Goal: Transaction & Acquisition: Purchase product/service

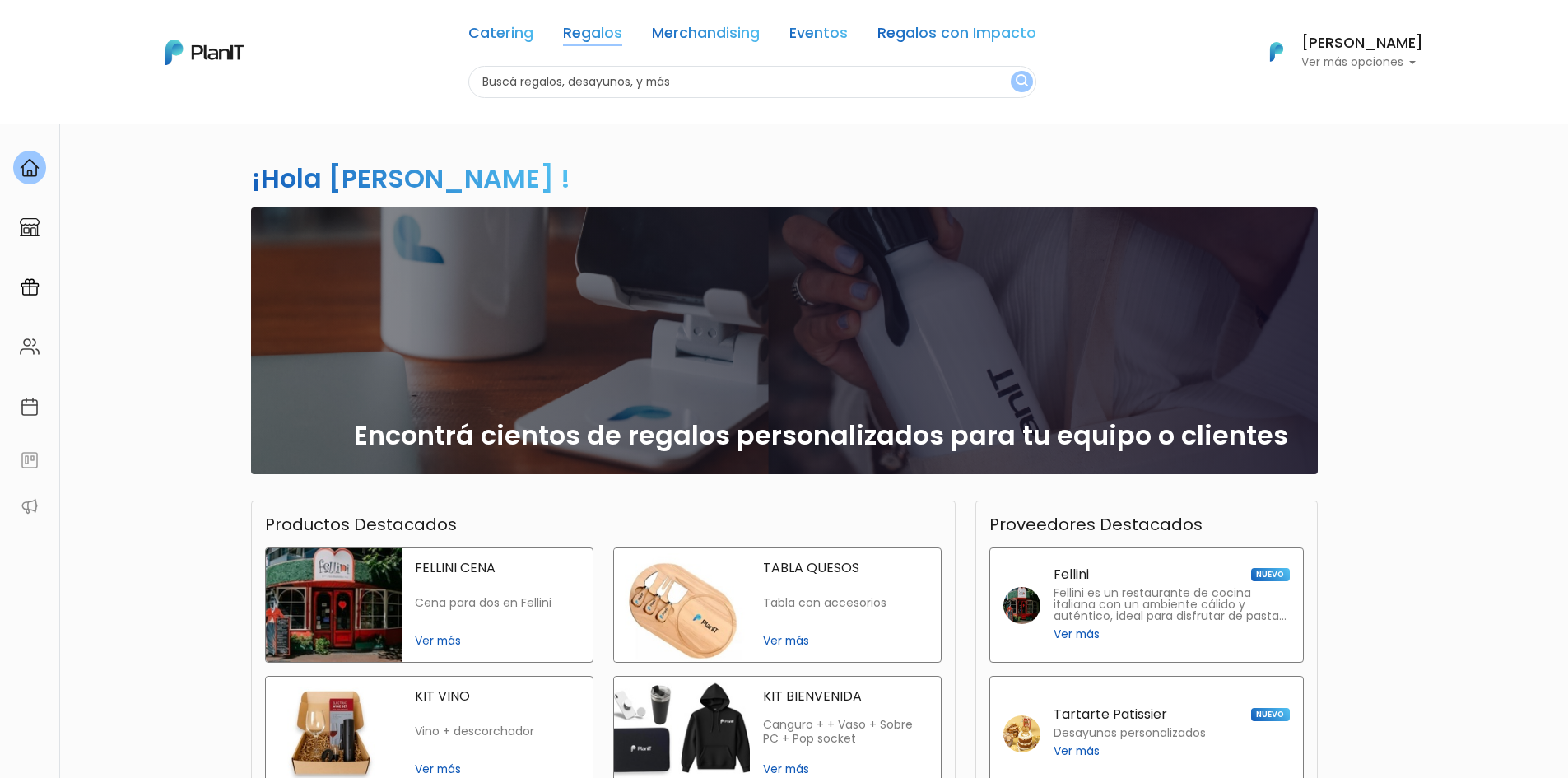
click at [595, 37] on link "Regalos" at bounding box center [593, 36] width 60 height 20
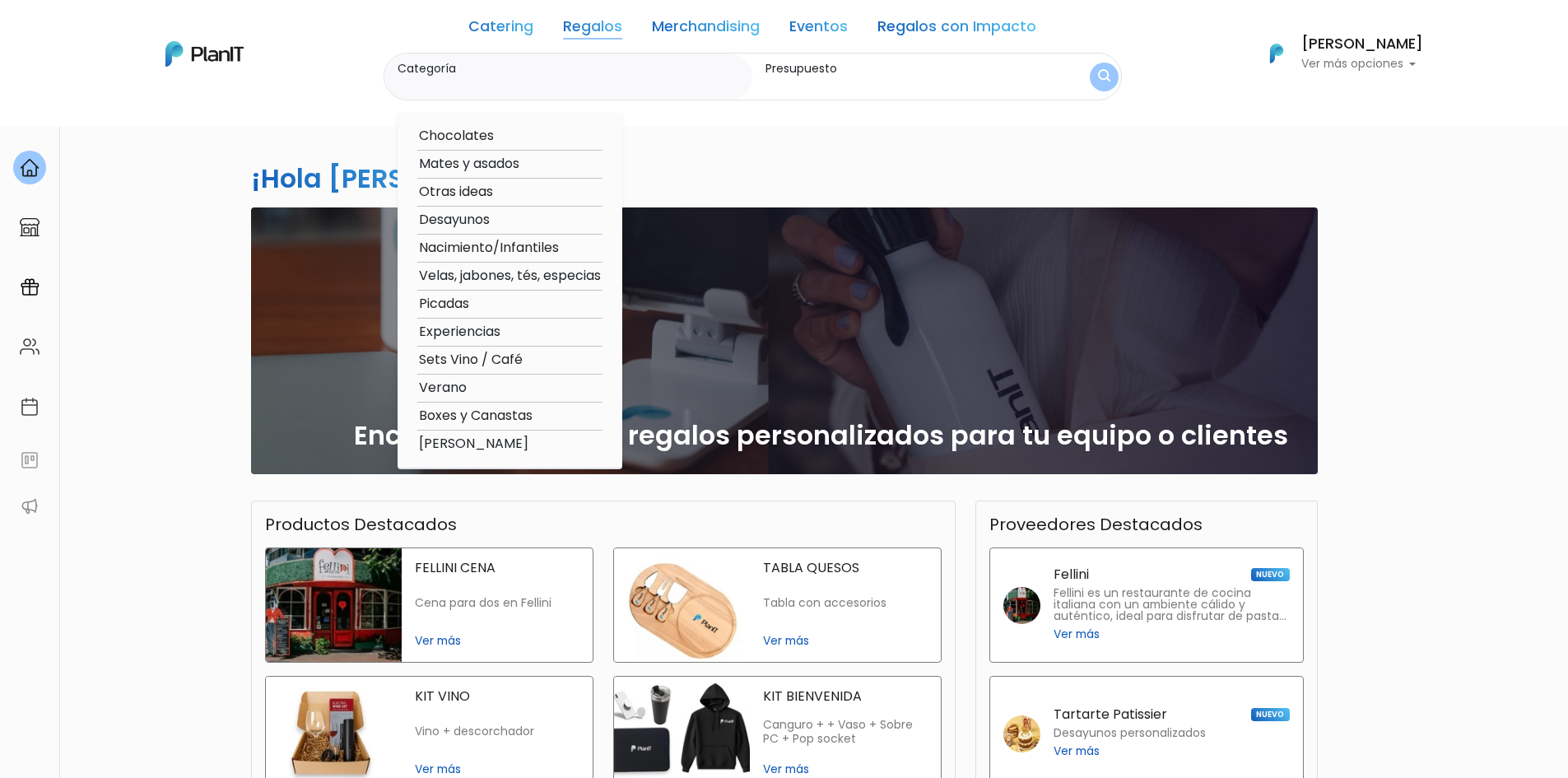
click at [473, 136] on option "Chocolates" at bounding box center [510, 136] width 185 height 21
type input "Chocolates"
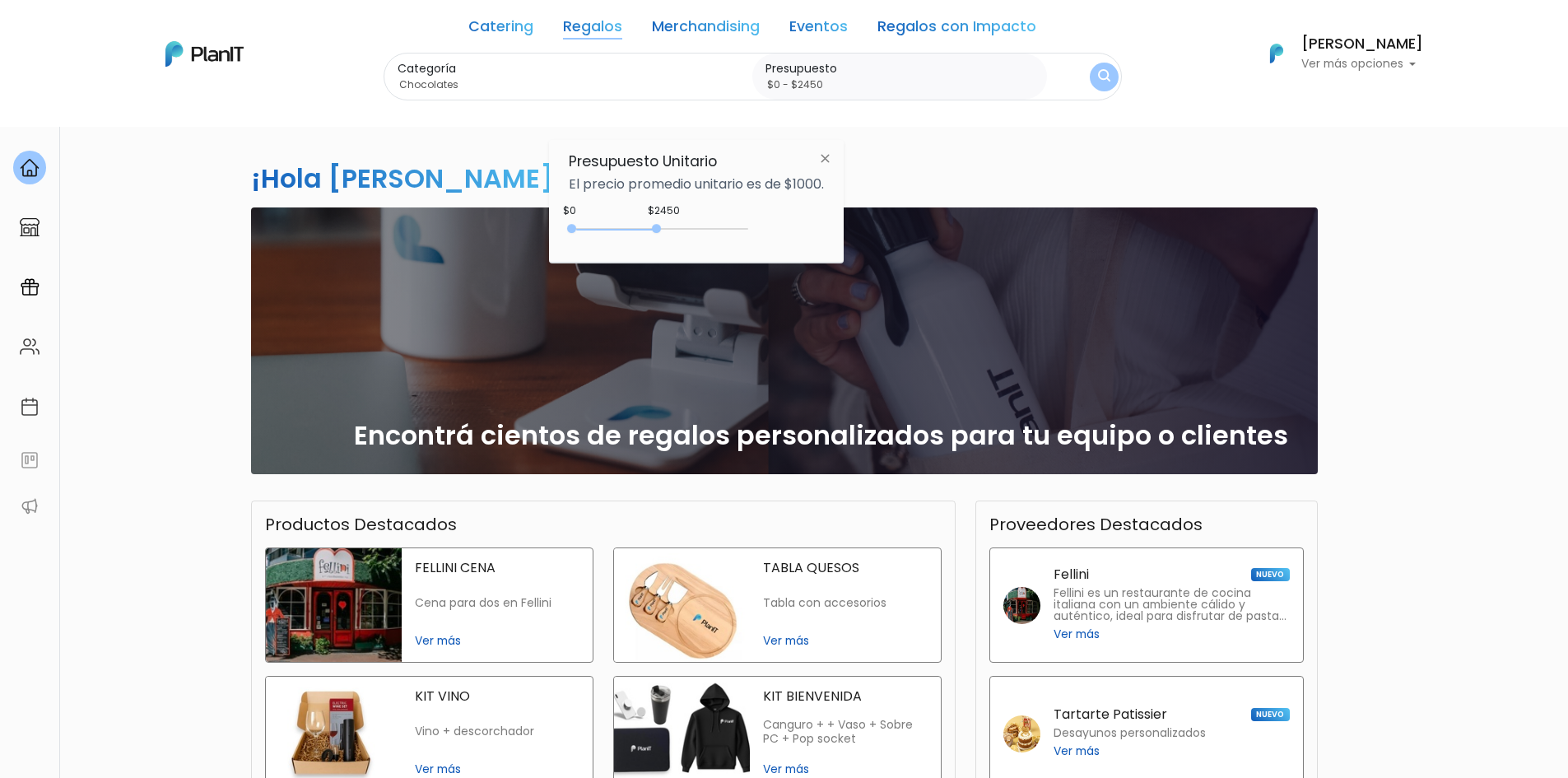
type input "$0 - $2500"
drag, startPoint x: 605, startPoint y: 224, endPoint x: 661, endPoint y: 225, distance: 56.0
click at [661, 225] on div at bounding box center [657, 228] width 9 height 9
click at [1107, 70] on img "submit" at bounding box center [1104, 78] width 13 height 17
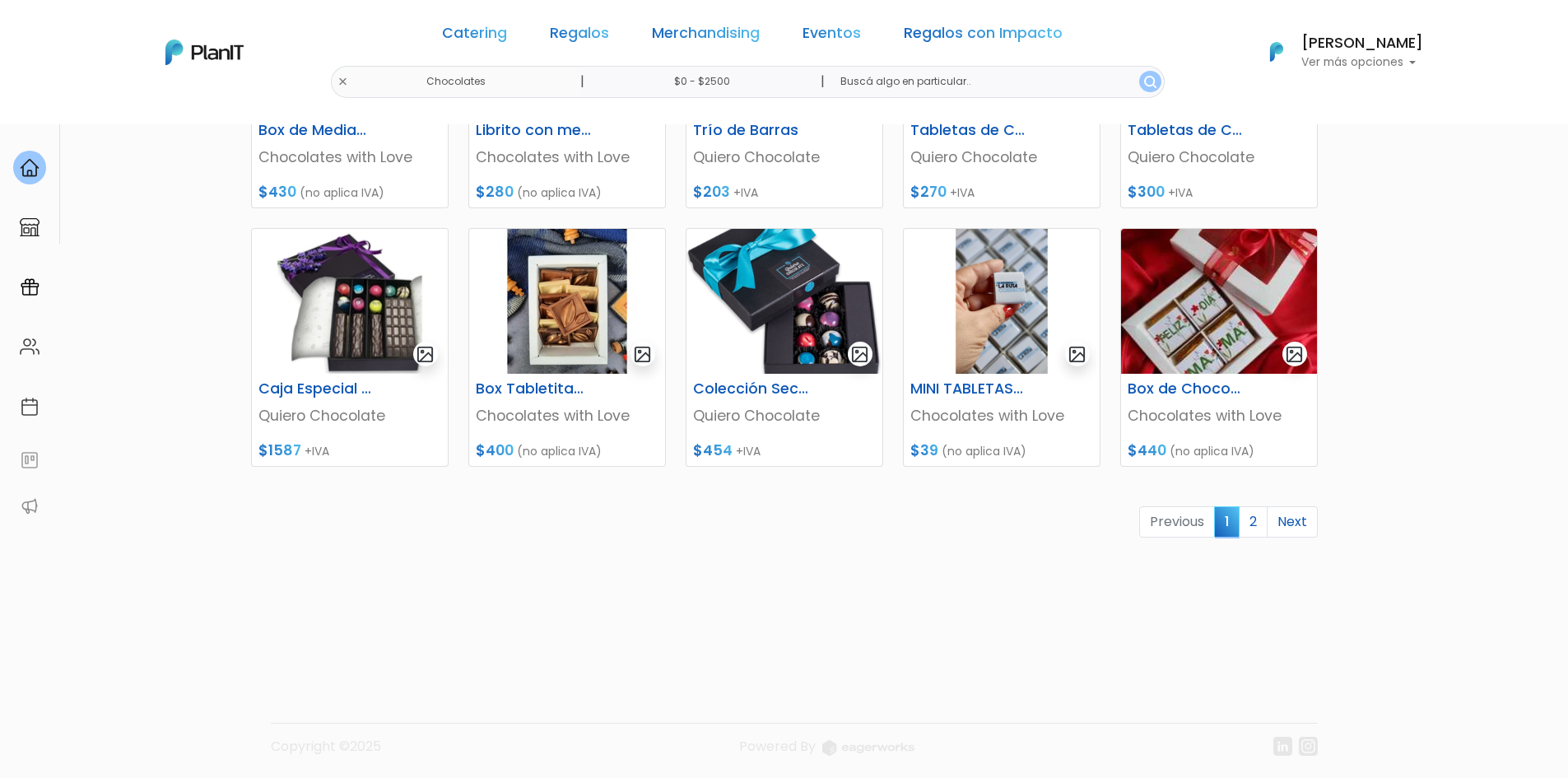
scroll to position [662, 0]
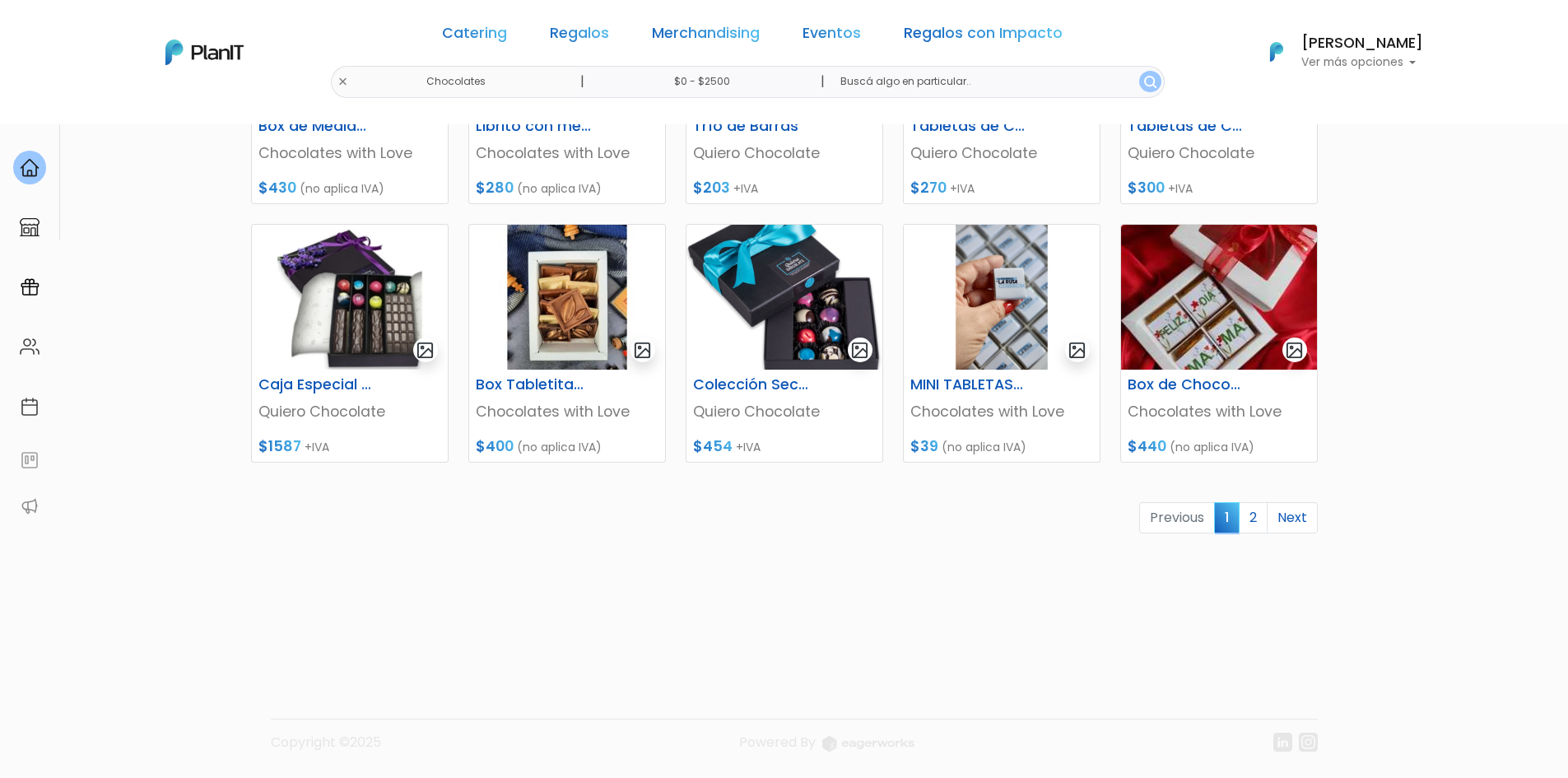
click at [1258, 521] on link "2" at bounding box center [1253, 518] width 29 height 31
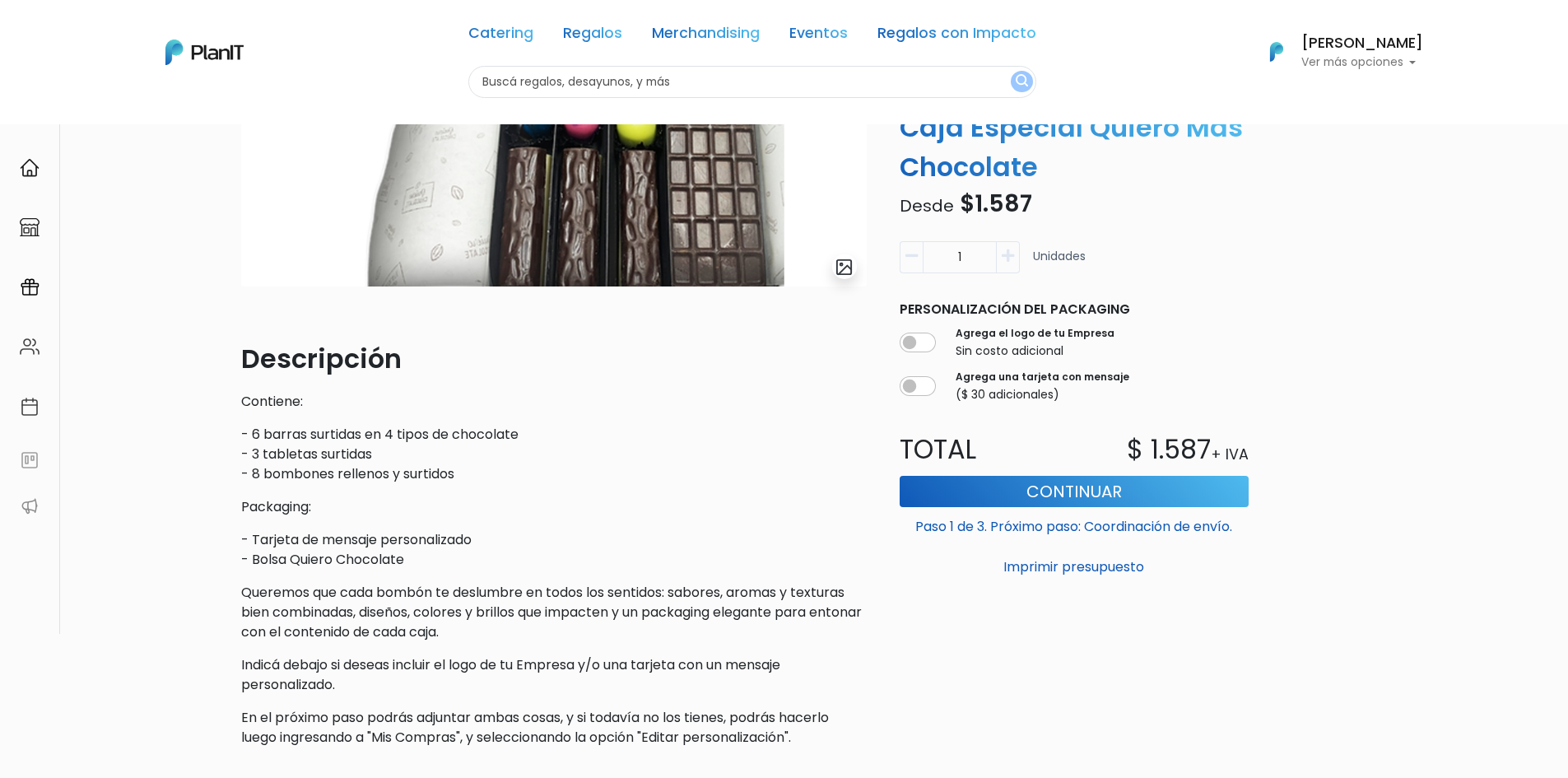
scroll to position [329, 0]
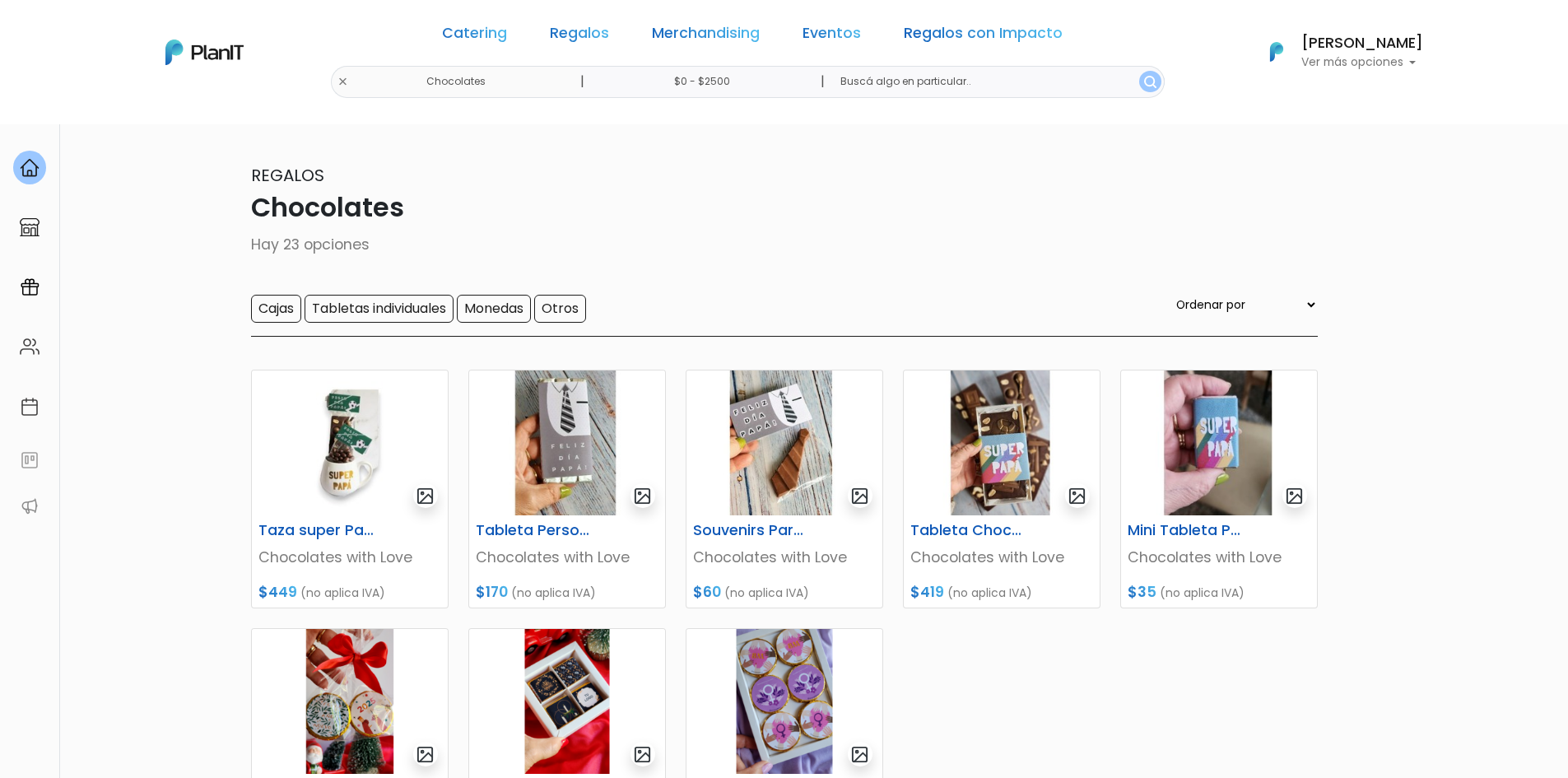
click at [199, 53] on img at bounding box center [204, 52] width 79 height 26
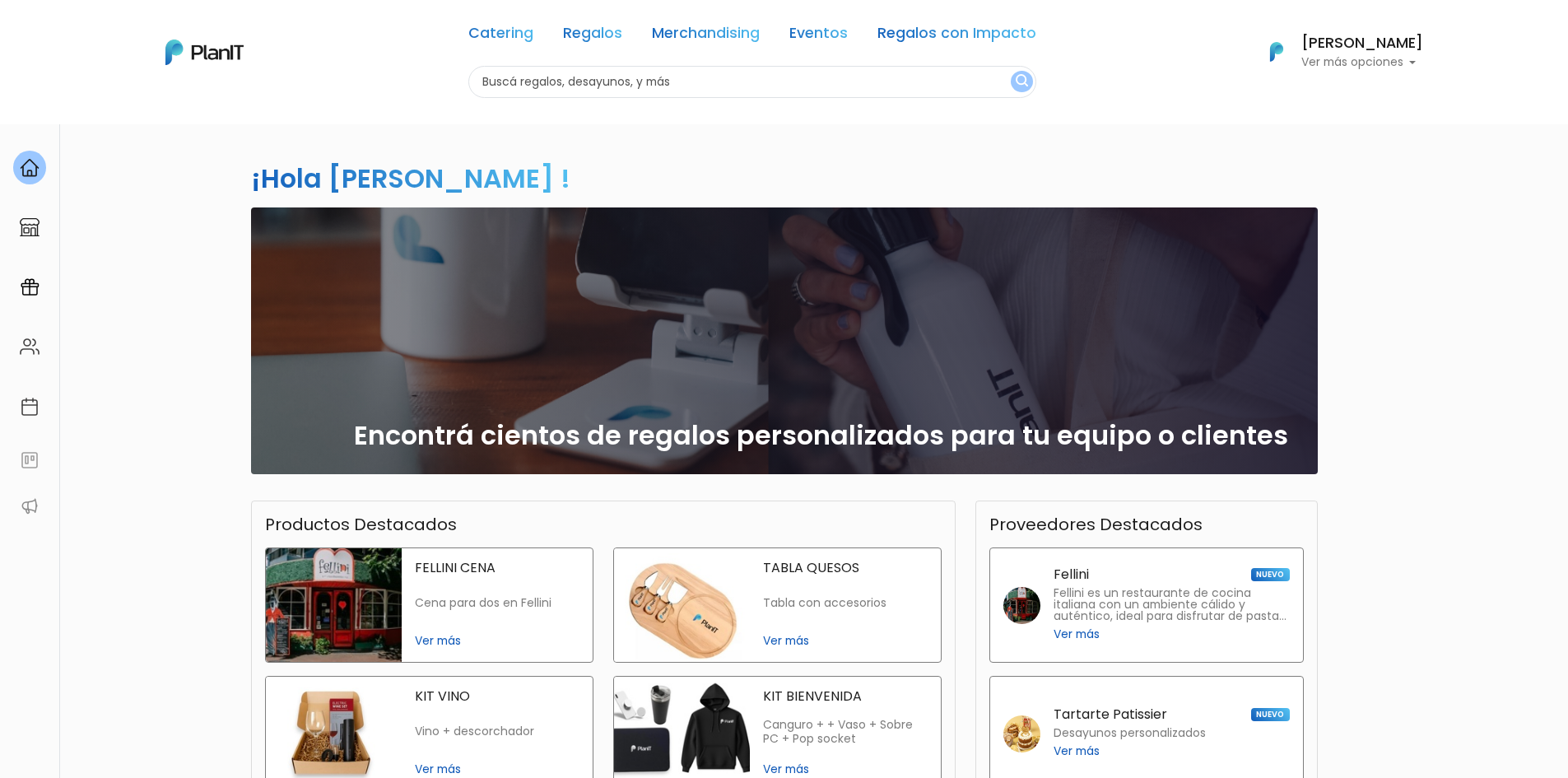
click at [1416, 511] on div "¡Hola [PERSON_NAME] ! slide 1 of 1 Encontrá cientos de regalos personalizados p…" at bounding box center [784, 559] width 1568 height 872
